Goal: Complete application form

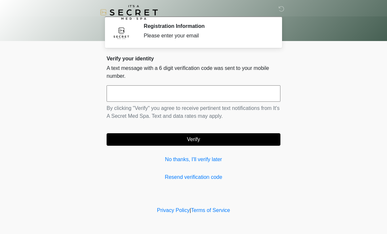
click at [236, 88] on input "text" at bounding box center [194, 93] width 174 height 16
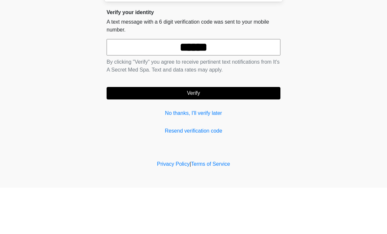
type input "******"
click at [238, 133] on button "Verify" at bounding box center [194, 139] width 174 height 12
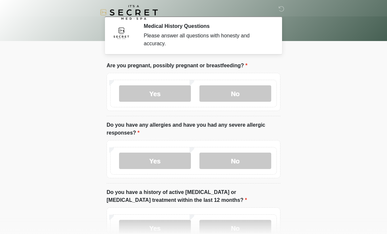
click at [252, 92] on label "No" at bounding box center [235, 93] width 72 height 16
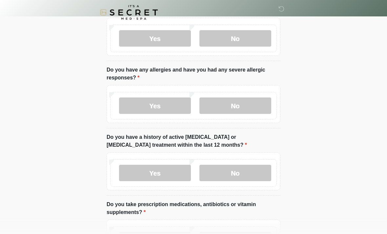
scroll to position [56, 0]
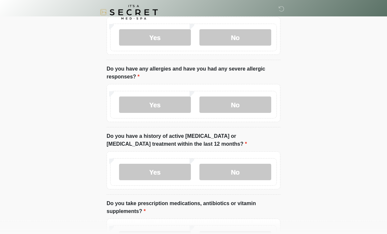
click at [249, 102] on label "No" at bounding box center [235, 105] width 72 height 16
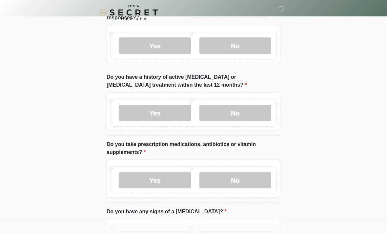
scroll to position [117, 0]
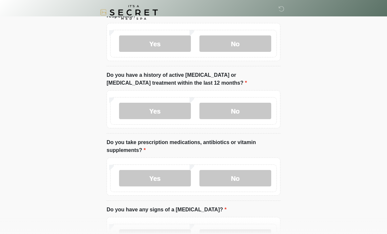
click at [248, 109] on label "No" at bounding box center [235, 111] width 72 height 16
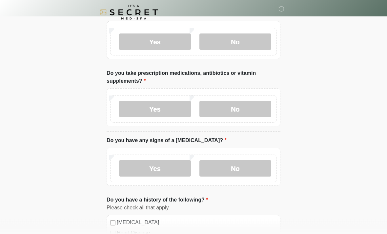
scroll to position [186, 0]
click at [159, 106] on label "Yes" at bounding box center [155, 109] width 72 height 16
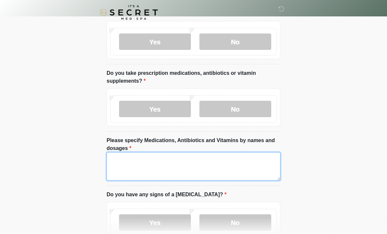
click at [209, 163] on textarea "Please specify Medications, Antibiotics and Vitamins by names and dosages" at bounding box center [194, 166] width 174 height 28
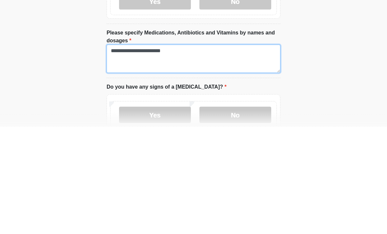
click at [143, 152] on textarea "**********" at bounding box center [194, 166] width 174 height 28
click at [141, 152] on textarea "**********" at bounding box center [194, 166] width 174 height 28
click at [187, 152] on textarea "**********" at bounding box center [194, 166] width 174 height 28
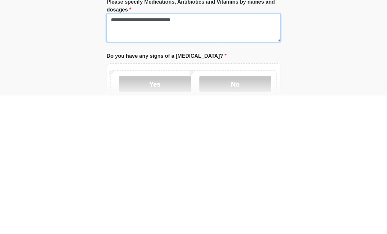
type textarea "**********"
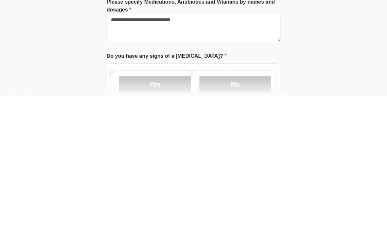
click at [249, 214] on label "No" at bounding box center [235, 222] width 72 height 16
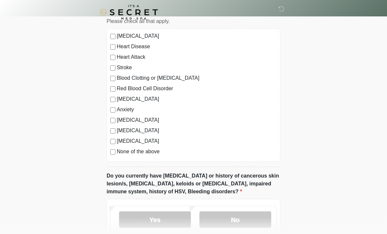
scroll to position [428, 0]
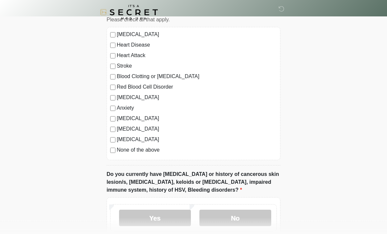
click at [122, 146] on label "None of the above" at bounding box center [197, 150] width 160 height 8
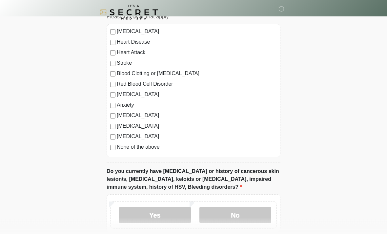
scroll to position [452, 0]
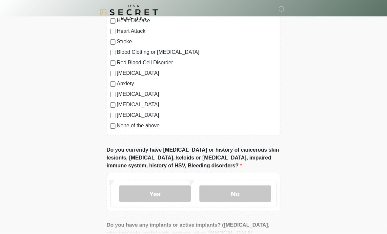
click at [257, 188] on label "No" at bounding box center [235, 194] width 72 height 16
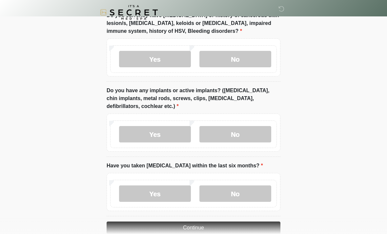
scroll to position [599, 0]
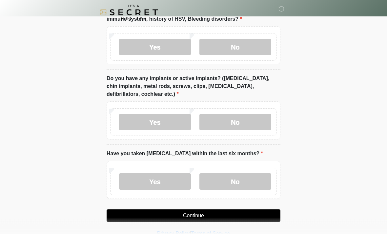
click at [243, 117] on label "No" at bounding box center [235, 122] width 72 height 16
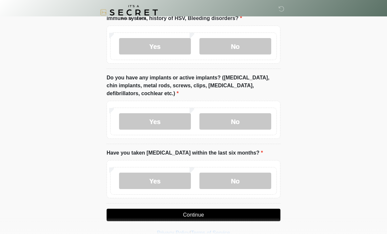
click at [245, 176] on label "No" at bounding box center [235, 180] width 72 height 16
click at [221, 209] on button "Continue" at bounding box center [194, 214] width 174 height 12
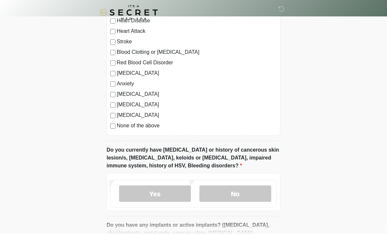
scroll to position [0, 0]
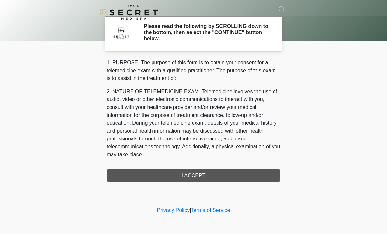
click at [207, 173] on div "1. PURPOSE. The purpose of this form is to obtain your consent for a telemedici…" at bounding box center [194, 120] width 174 height 123
click at [191, 171] on div "1. PURPOSE. The purpose of this form is to obtain your consent for a telemedici…" at bounding box center [194, 120] width 174 height 123
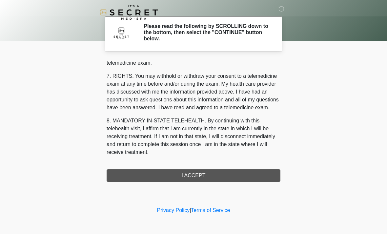
click at [197, 172] on div "1. PURPOSE. The purpose of this form is to obtain your consent for a telemedici…" at bounding box center [194, 120] width 174 height 123
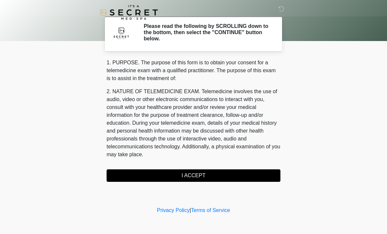
click at [201, 171] on button "I ACCEPT" at bounding box center [194, 175] width 174 height 12
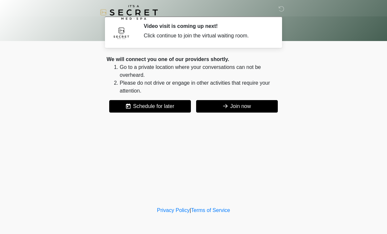
click at [251, 105] on button "Join now" at bounding box center [237, 106] width 82 height 12
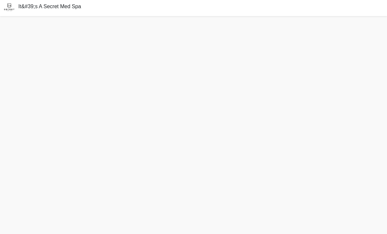
scroll to position [2, 0]
